Goal: Task Accomplishment & Management: Manage account settings

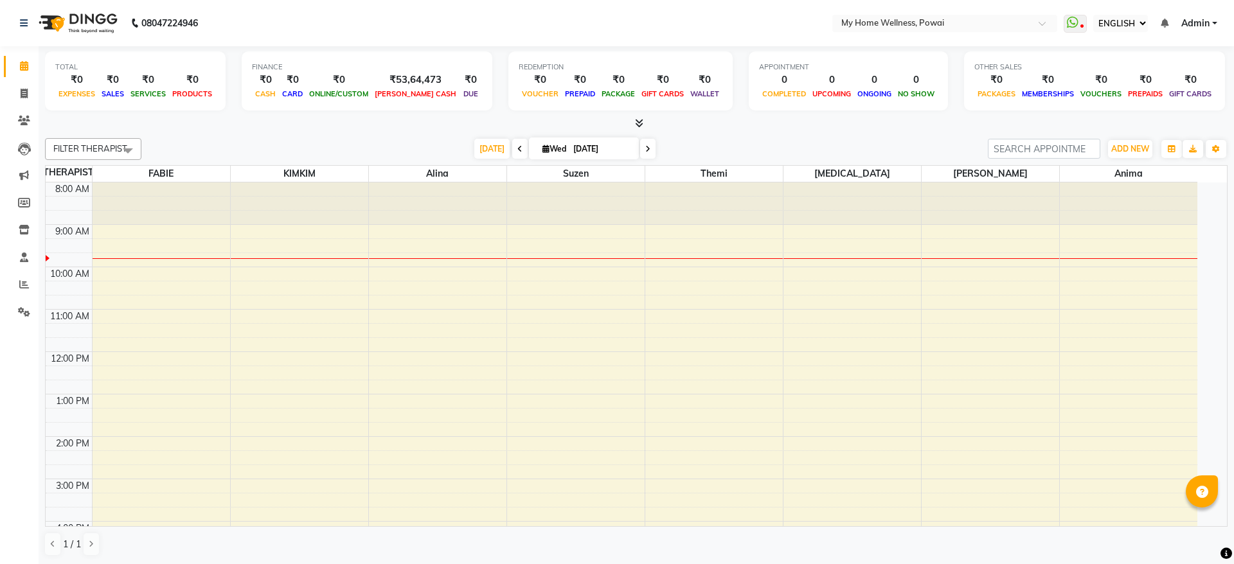
select select "ec"
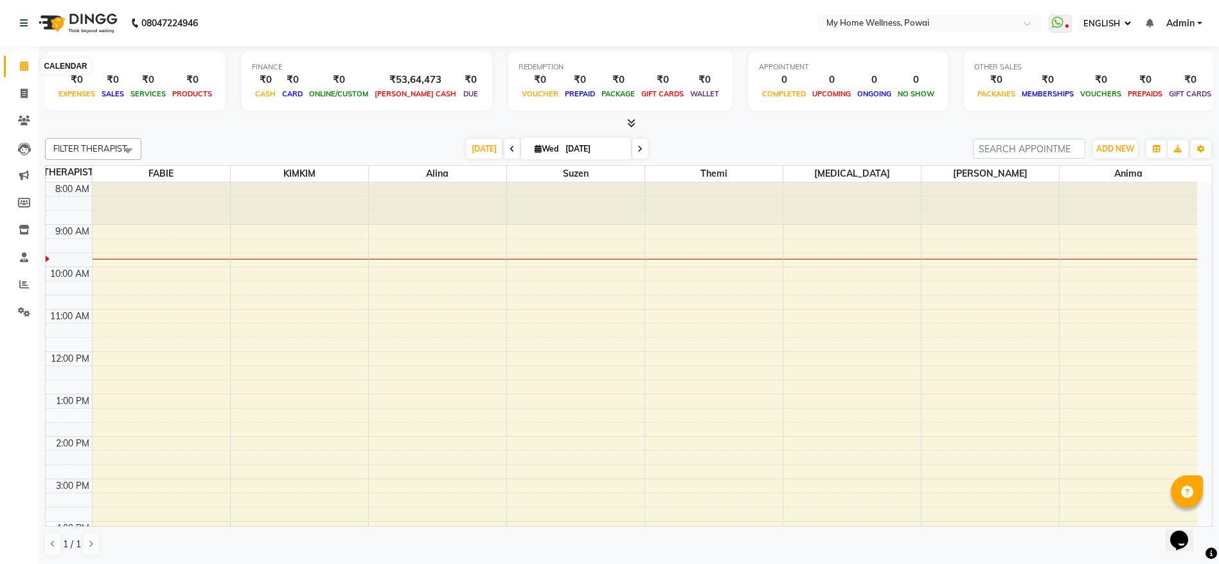
click at [26, 65] on icon at bounding box center [24, 66] width 8 height 10
click at [25, 67] on icon at bounding box center [24, 66] width 8 height 10
click at [29, 68] on span at bounding box center [24, 66] width 22 height 15
click at [14, 279] on span at bounding box center [24, 285] width 22 height 15
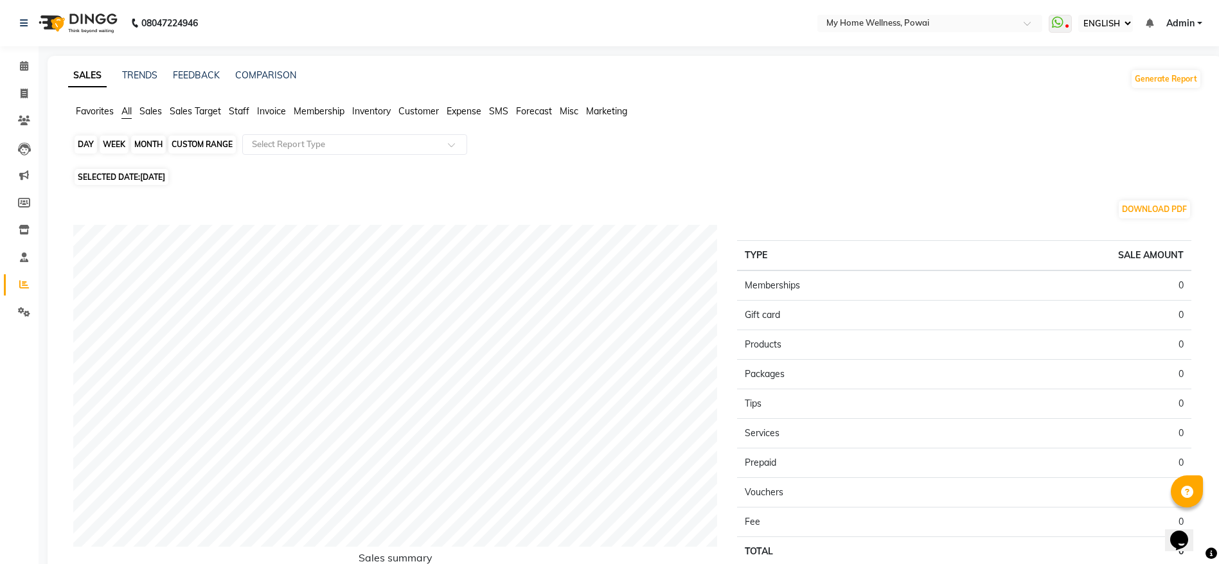
click at [82, 140] on div "DAY" at bounding box center [86, 145] width 22 height 18
select select "9"
select select "2025"
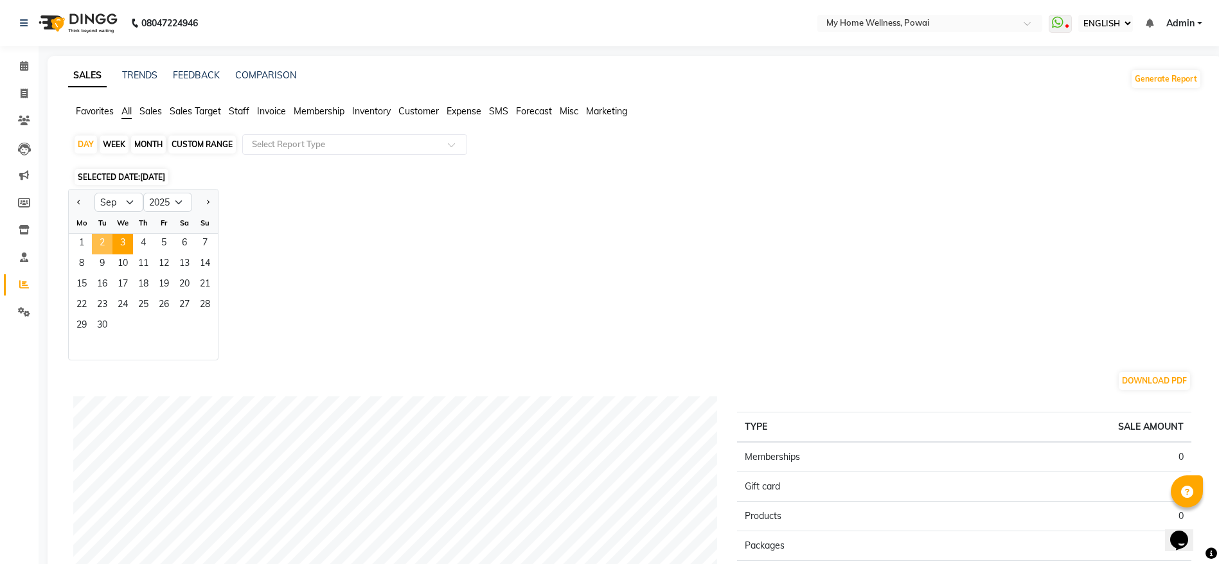
click at [107, 238] on span "2" at bounding box center [102, 244] width 21 height 21
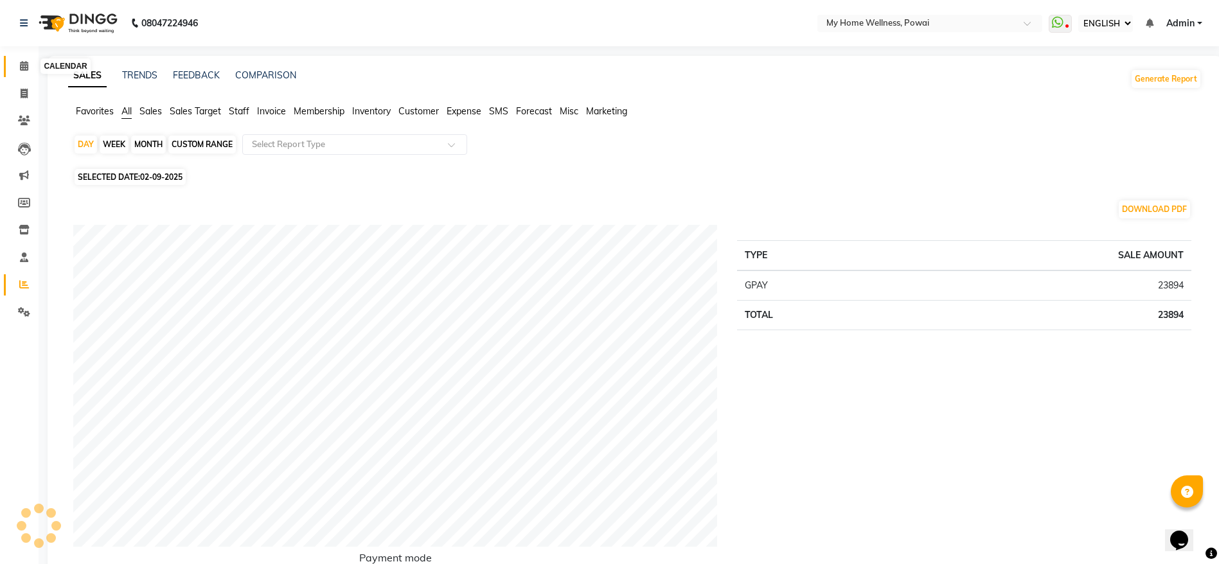
click at [35, 72] on span at bounding box center [24, 66] width 22 height 15
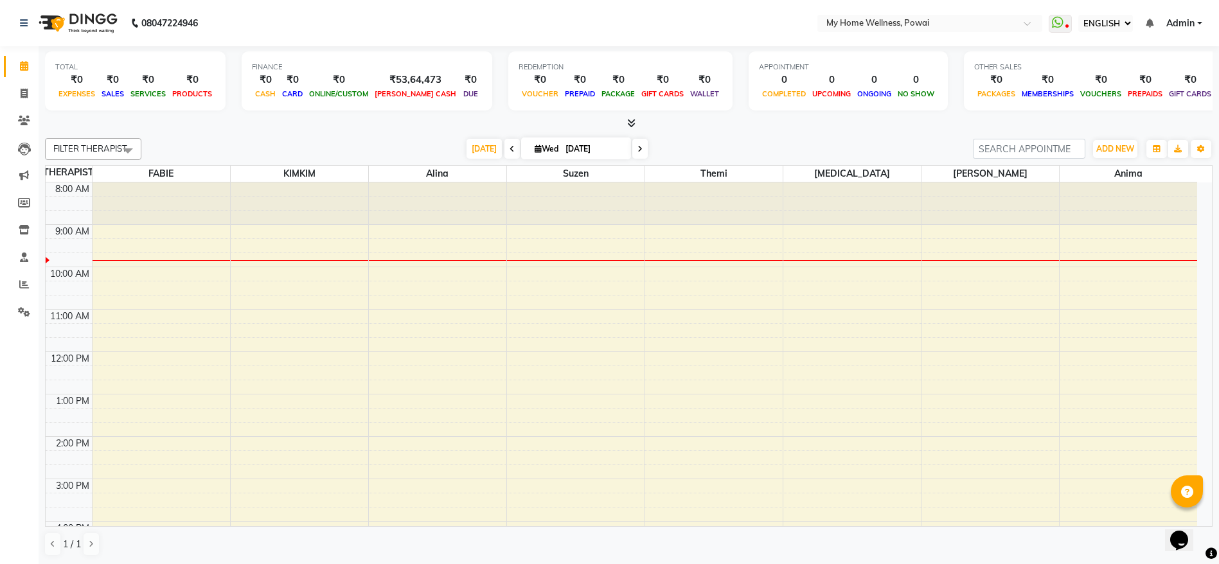
click at [512, 148] on span at bounding box center [511, 149] width 15 height 20
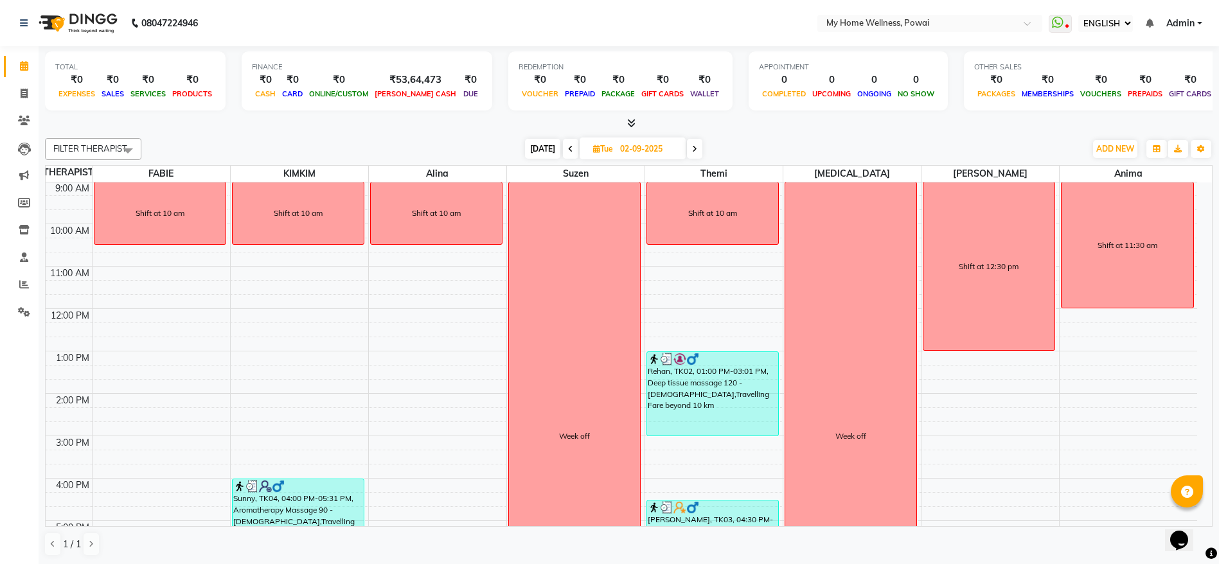
scroll to position [249, 0]
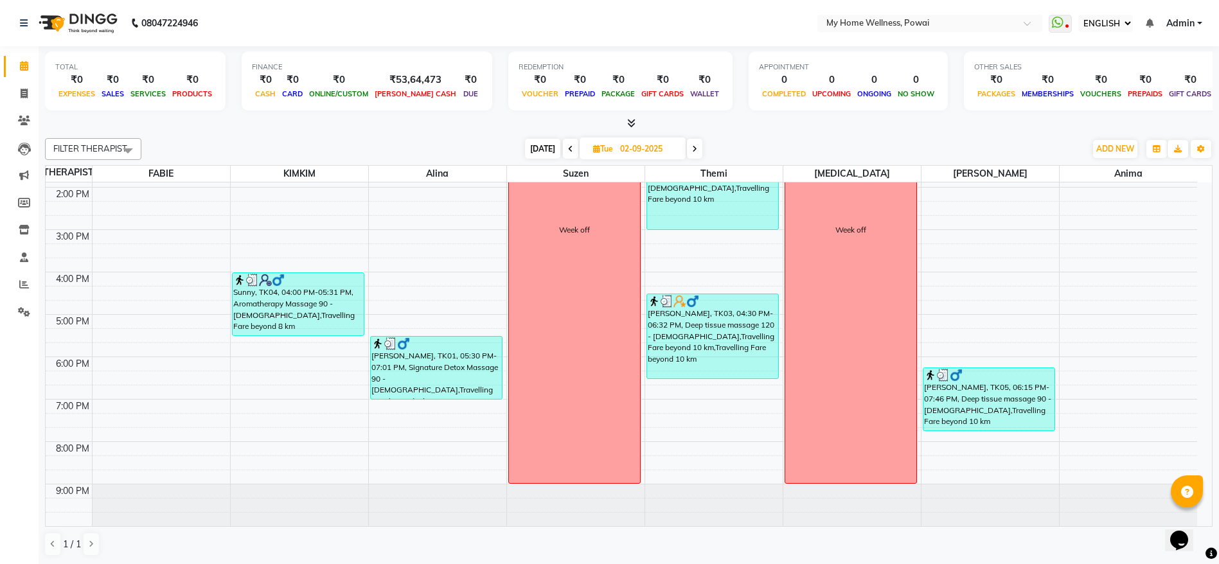
click at [532, 148] on span "[DATE]" at bounding box center [542, 149] width 35 height 20
type input "[DATE]"
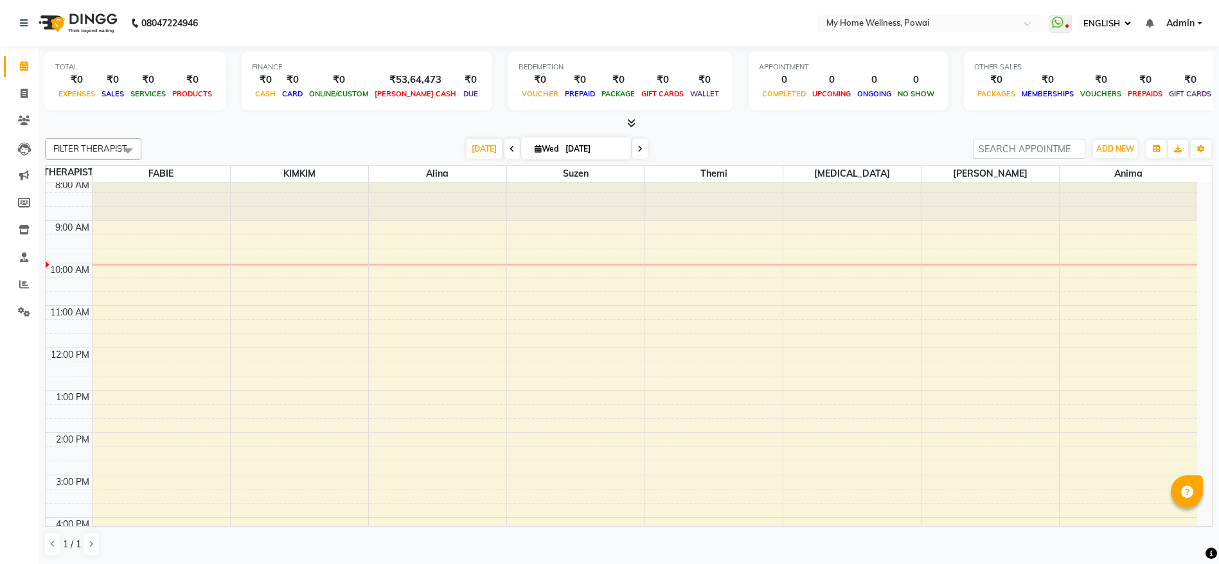
scroll to position [0, 0]
click at [1059, 23] on icon at bounding box center [1058, 22] width 12 height 13
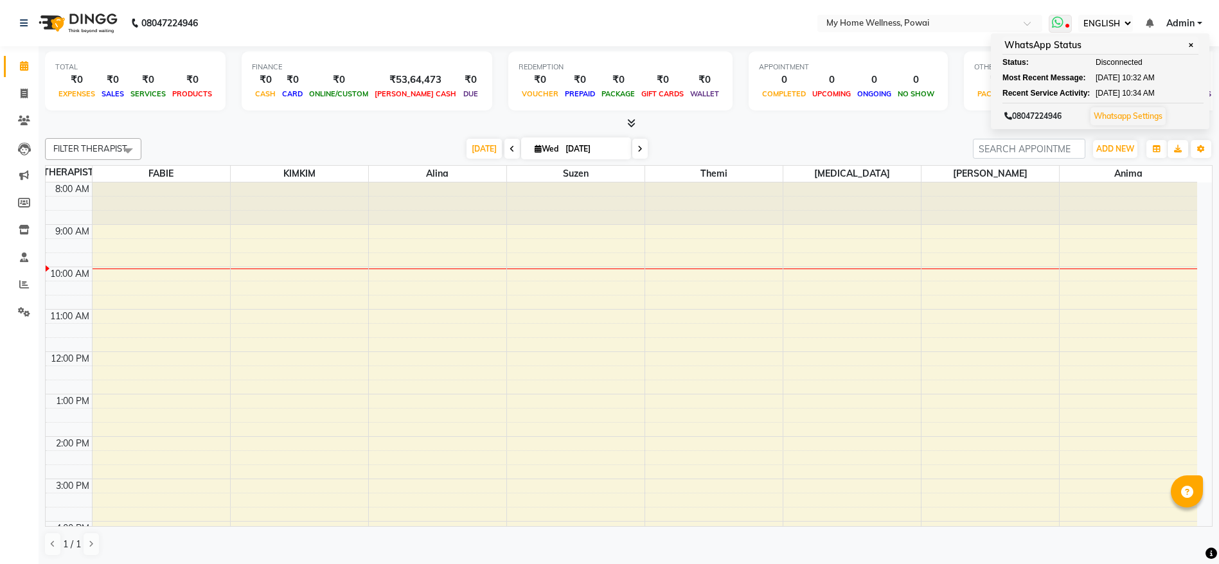
click at [1065, 30] on icon at bounding box center [1067, 27] width 4 height 6
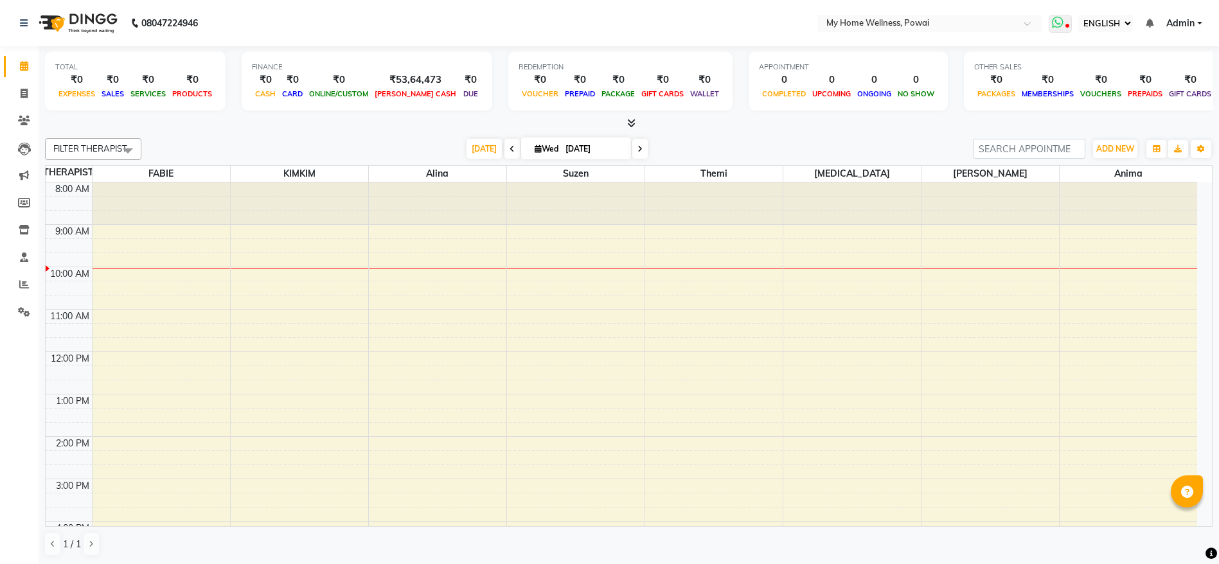
click at [1065, 30] on icon at bounding box center [1067, 27] width 4 height 6
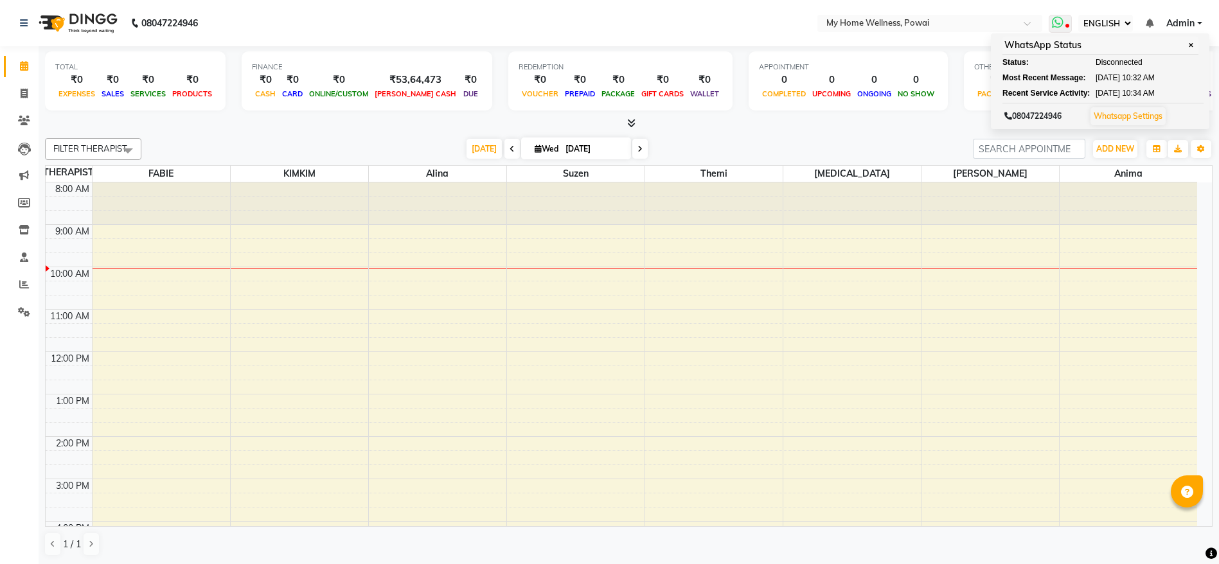
click at [1065, 30] on icon at bounding box center [1067, 27] width 4 height 6
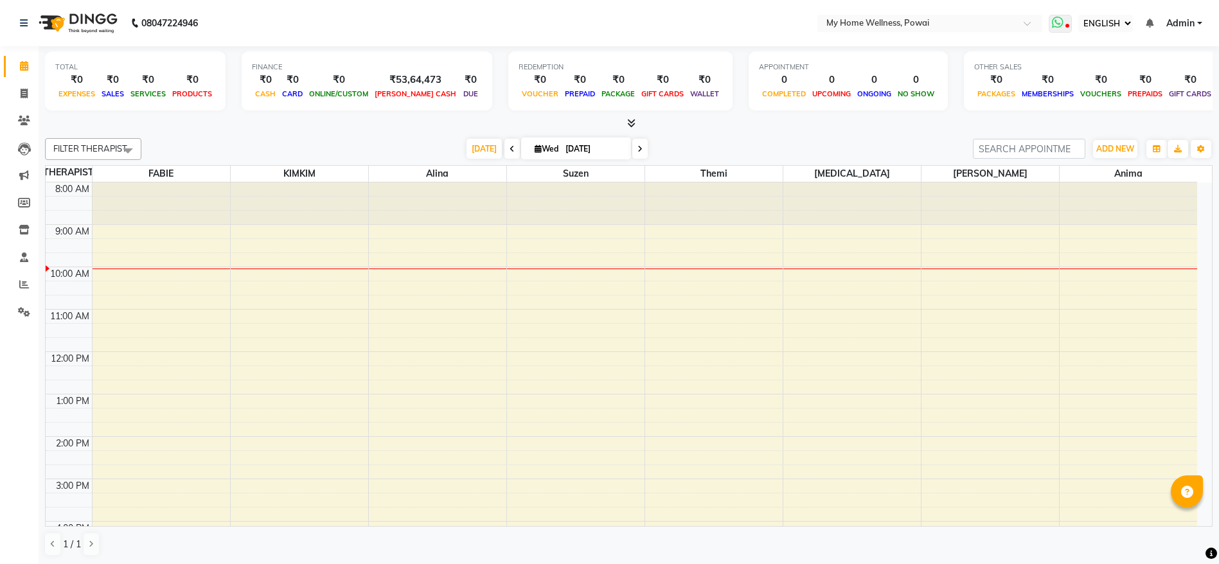
click at [1065, 30] on icon at bounding box center [1067, 27] width 4 height 6
